Goal: Obtain resource: Download file/media

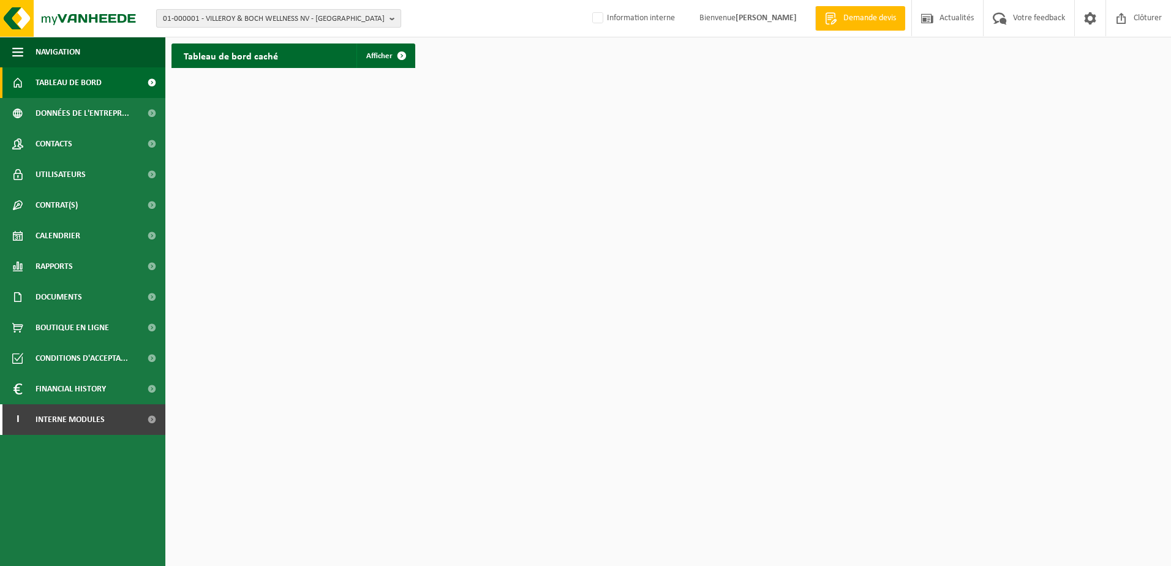
click at [238, 21] on span "01-000001 - VILLEROY & BOCH WELLNESS NV - ROESELARE" at bounding box center [274, 19] width 222 height 18
click at [229, 41] on input "text" at bounding box center [278, 38] width 239 height 15
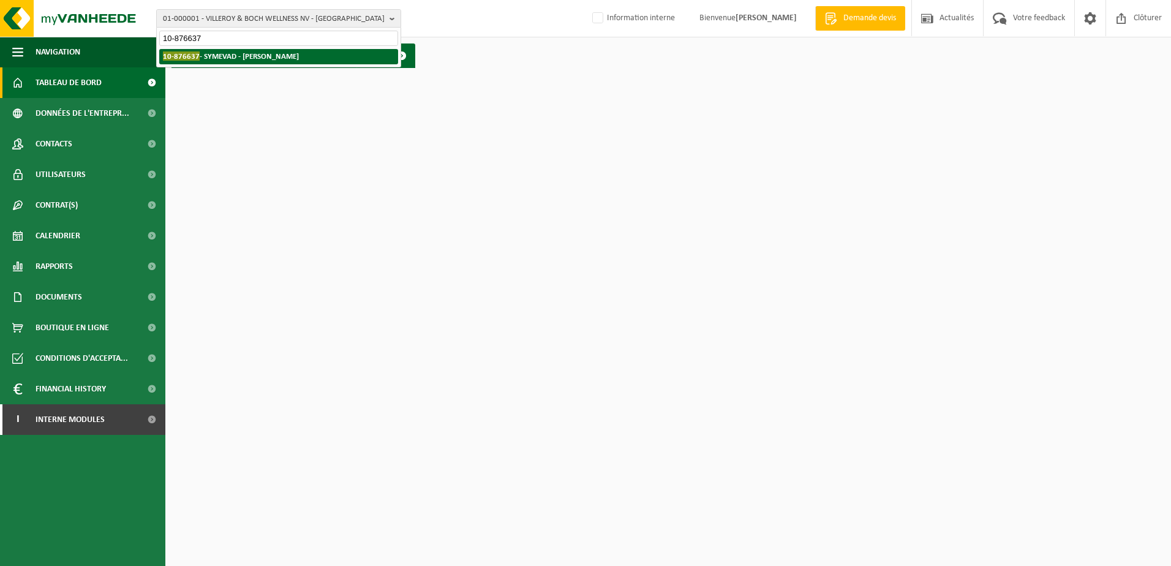
type input "10-876637"
click at [267, 59] on strong "10-876637 - SYMEVAD - EVIN MALMAISON" at bounding box center [231, 55] width 136 height 9
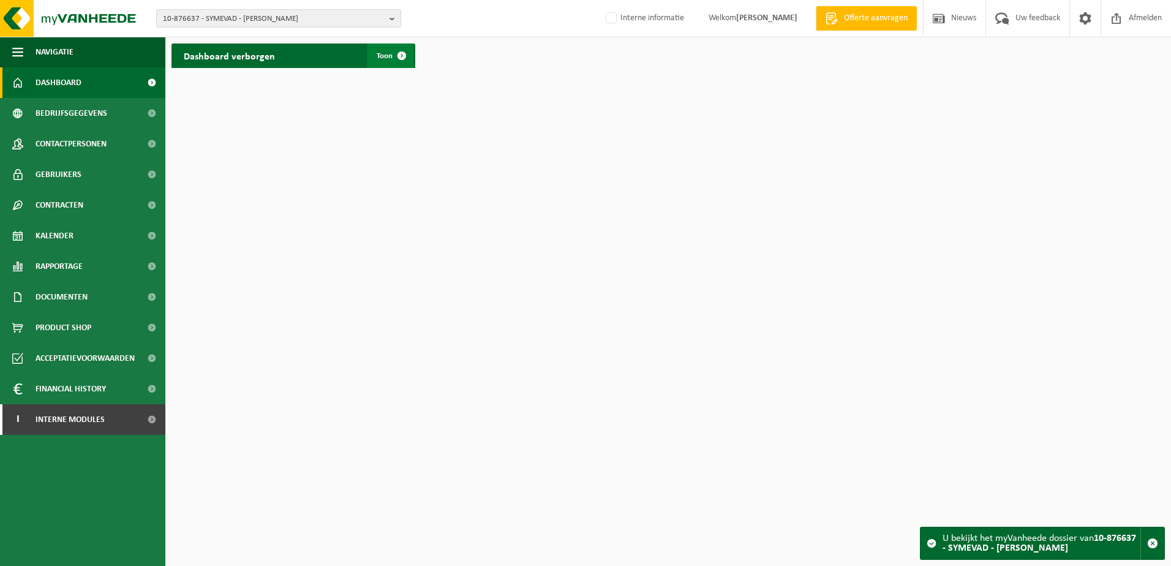
click at [408, 58] on span at bounding box center [401, 55] width 24 height 24
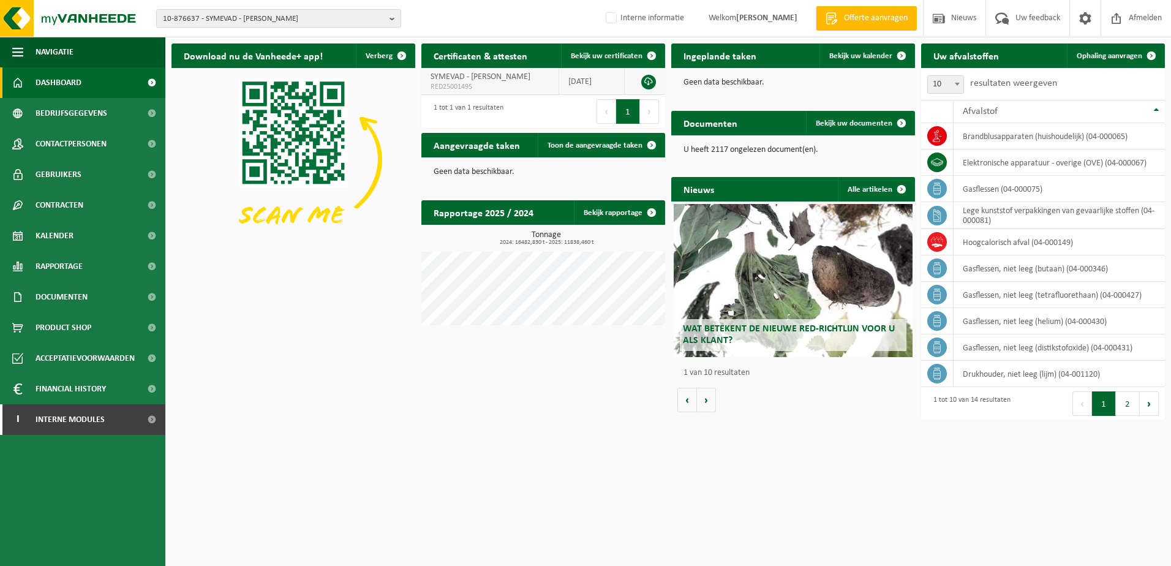
click at [646, 84] on link at bounding box center [648, 82] width 15 height 15
